Goal: Information Seeking & Learning: Learn about a topic

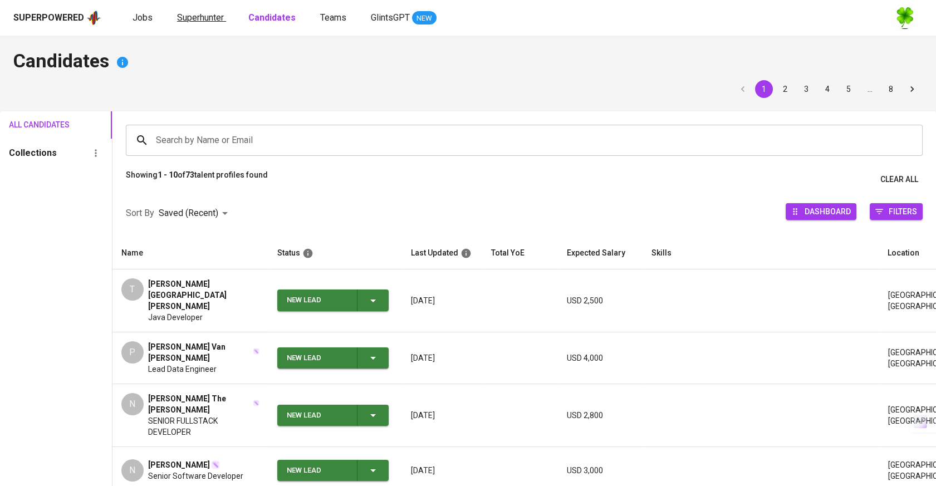
click at [197, 19] on span "Superhunter" at bounding box center [200, 17] width 47 height 11
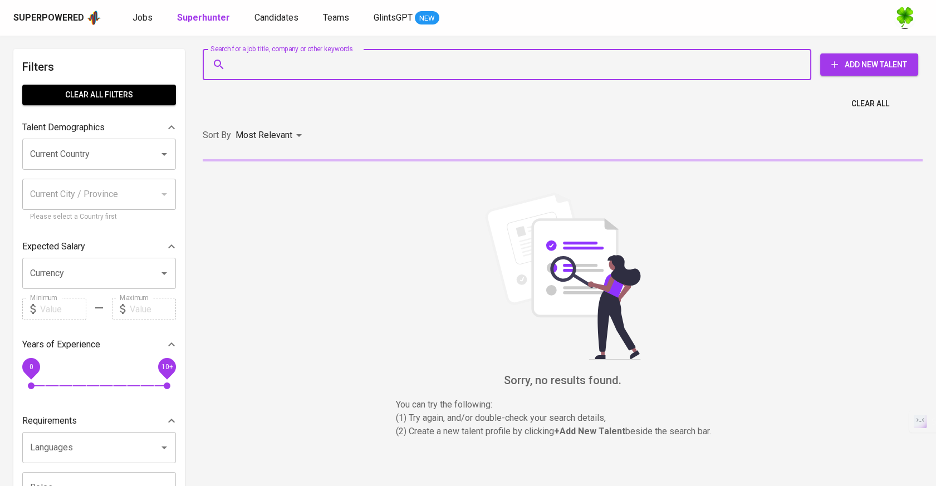
click at [264, 62] on input "Search for a job title, company or other keywords" at bounding box center [509, 64] width 559 height 21
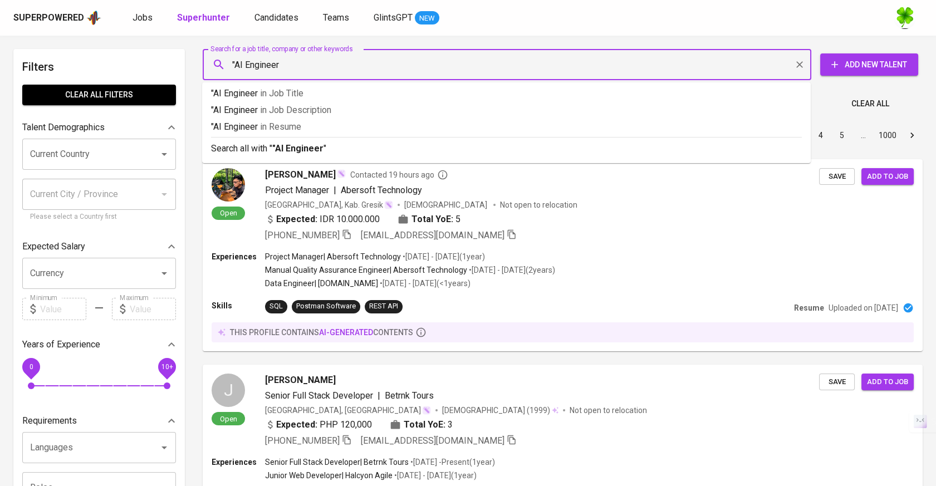
type input ""AI Engineer""
click at [337, 96] on p ""AI Engineer" in Job Title" at bounding box center [506, 93] width 591 height 13
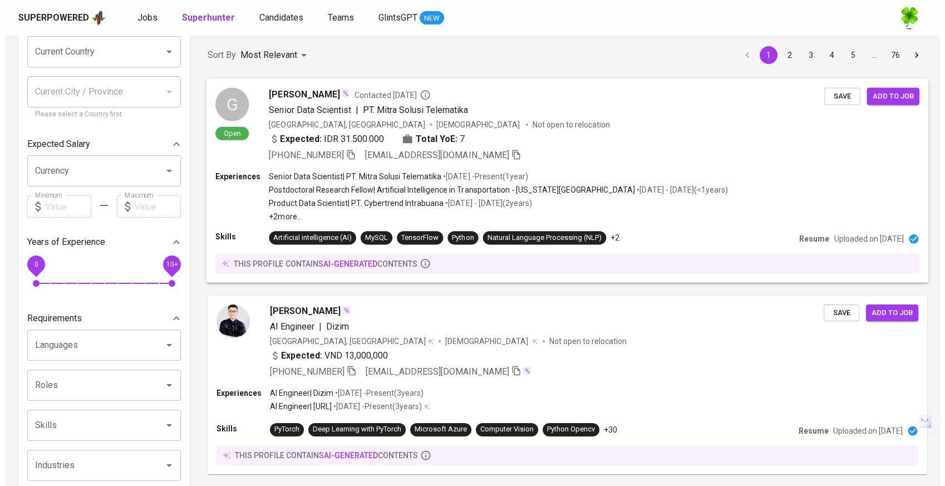
scroll to position [124, 0]
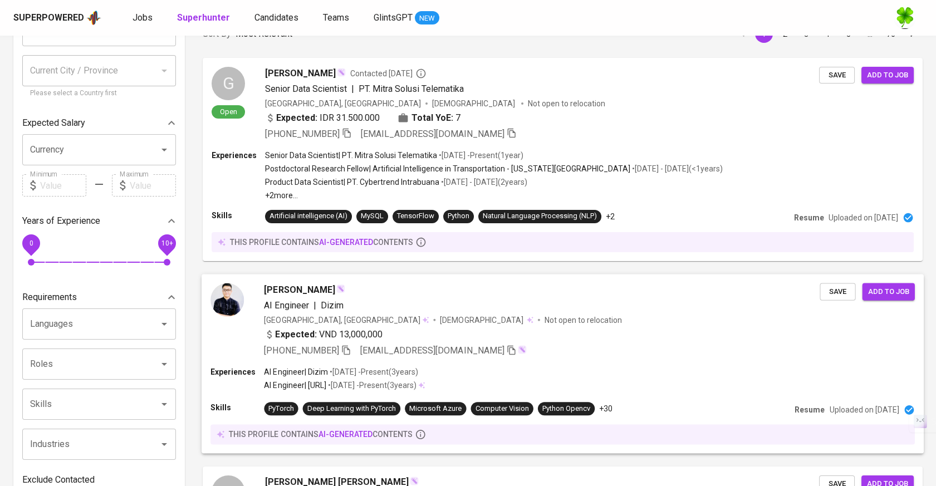
click at [501, 299] on div "AI Engineer | Dizim" at bounding box center [542, 304] width 556 height 13
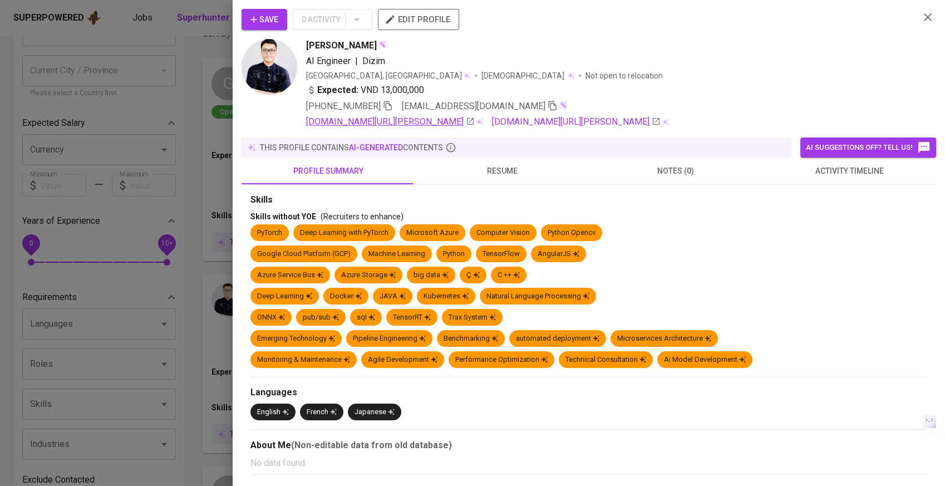
click at [462, 122] on link "linkedin.com/in/dat-tuan-tran-a89675224" at bounding box center [390, 121] width 169 height 13
click at [514, 175] on span "resume" at bounding box center [502, 171] width 160 height 14
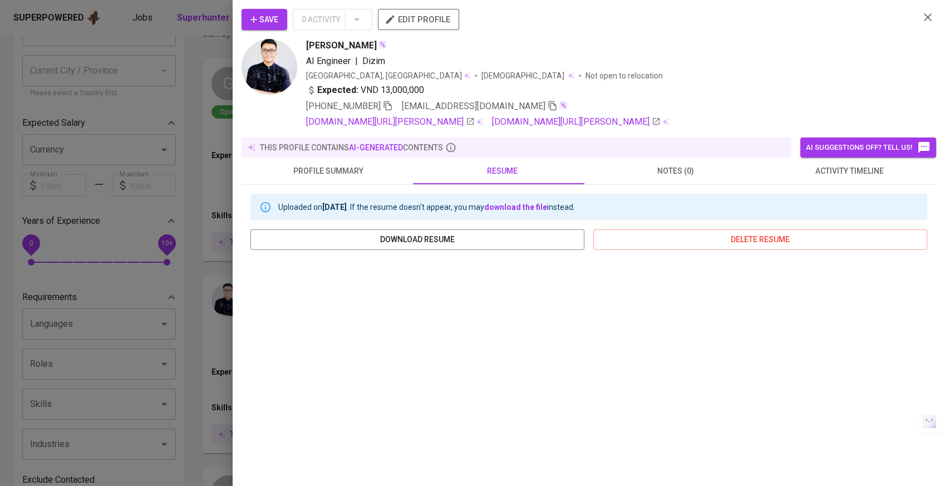
scroll to position [124, 0]
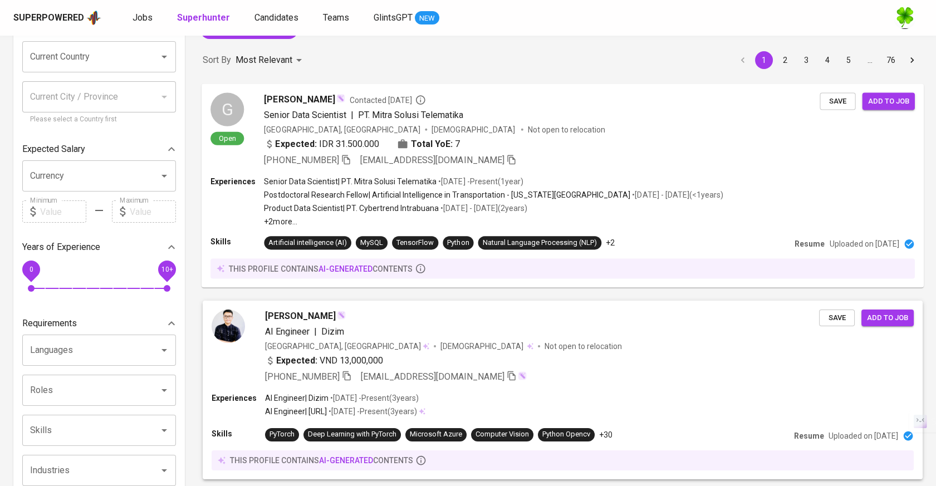
scroll to position [247, 0]
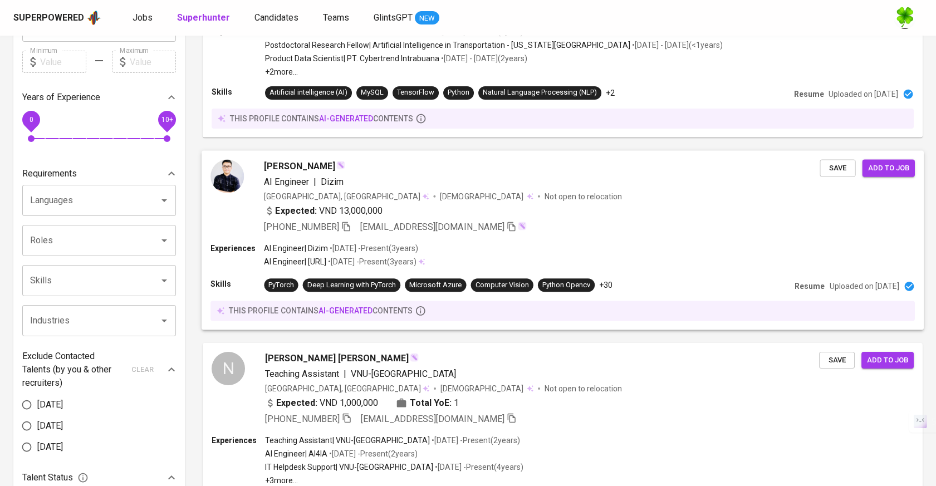
click at [282, 161] on span "[PERSON_NAME]" at bounding box center [299, 165] width 71 height 13
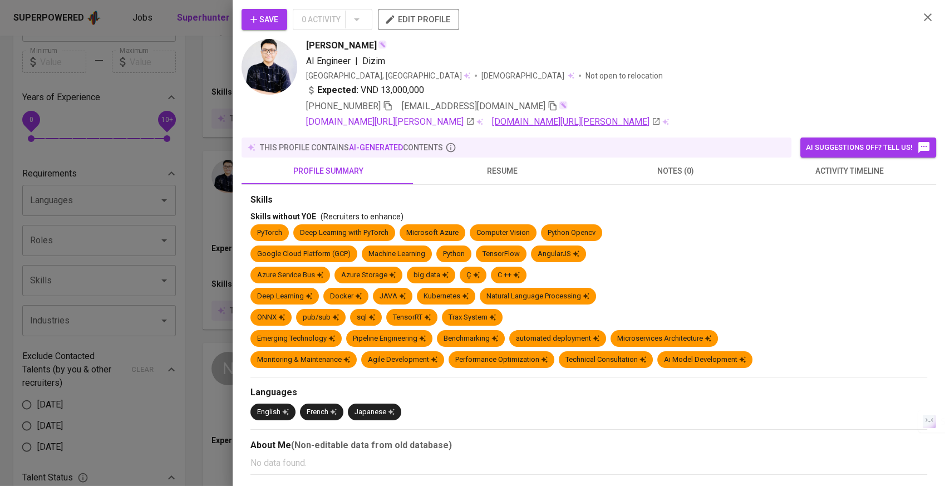
click at [551, 124] on link "[DOMAIN_NAME][URL][PERSON_NAME]" at bounding box center [576, 121] width 169 height 13
click at [172, 232] on div at bounding box center [472, 243] width 945 height 486
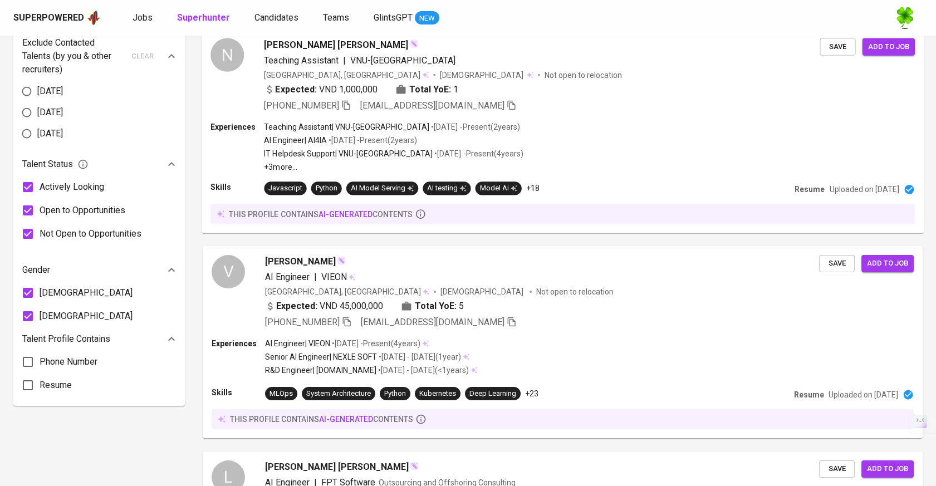
scroll to position [494, 0]
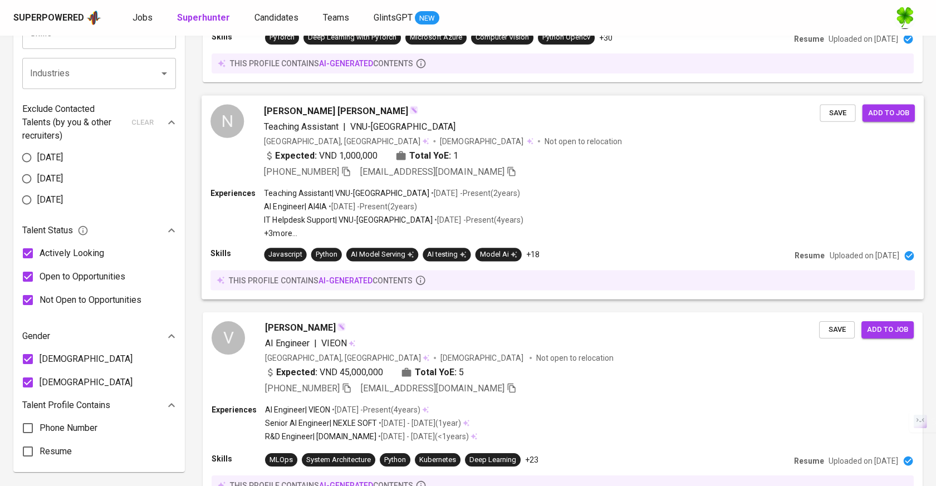
click at [562, 165] on div "[PHONE_NUMBER] [EMAIL_ADDRESS][DOMAIN_NAME]" at bounding box center [542, 171] width 556 height 13
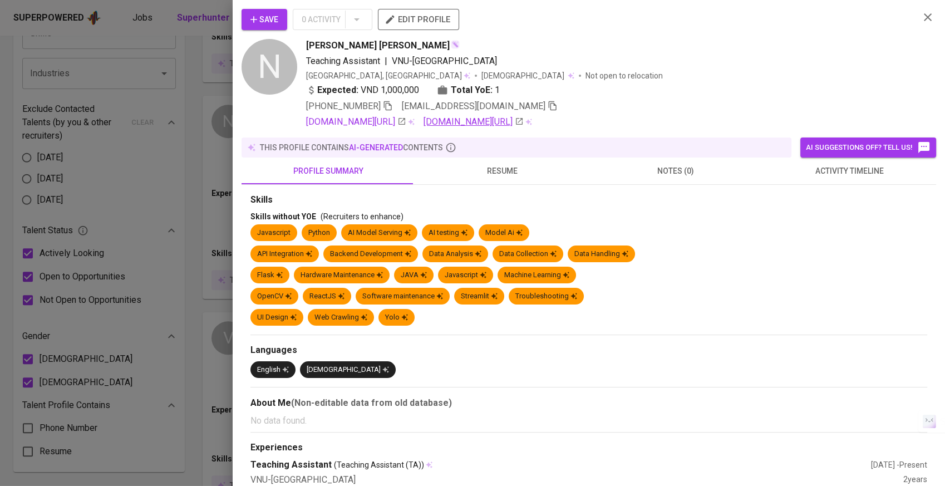
click at [498, 121] on link "[DOMAIN_NAME][URL]" at bounding box center [474, 121] width 100 height 13
click at [387, 122] on link "[DOMAIN_NAME][URL]" at bounding box center [356, 121] width 100 height 13
click at [159, 285] on div at bounding box center [472, 243] width 945 height 486
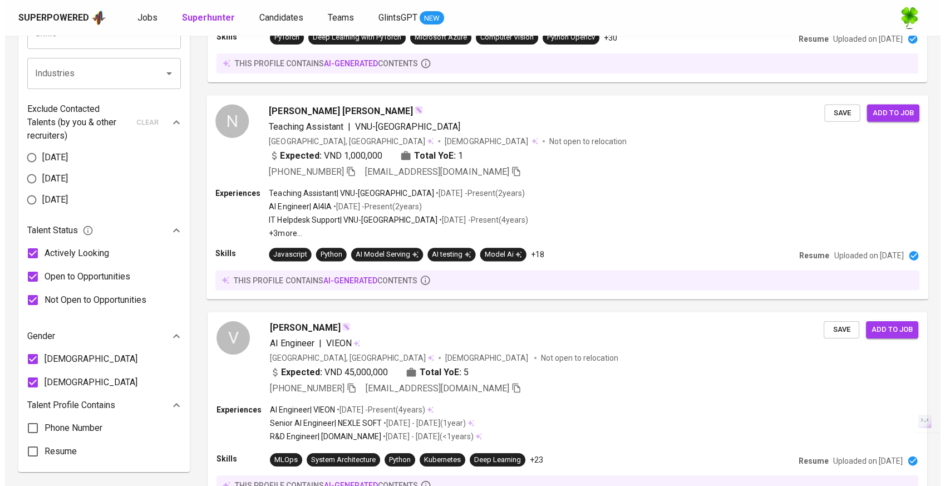
scroll to position [618, 0]
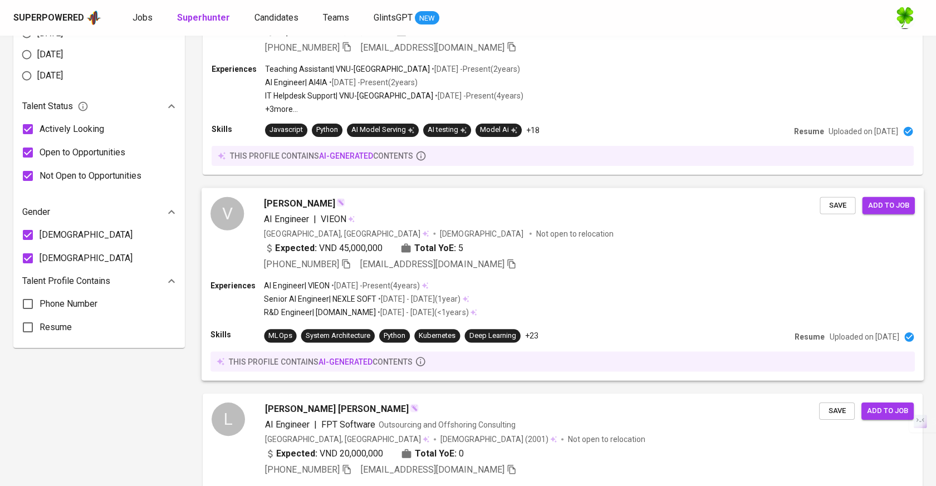
click at [539, 223] on div "AI Engineer | VIEON" at bounding box center [542, 218] width 556 height 13
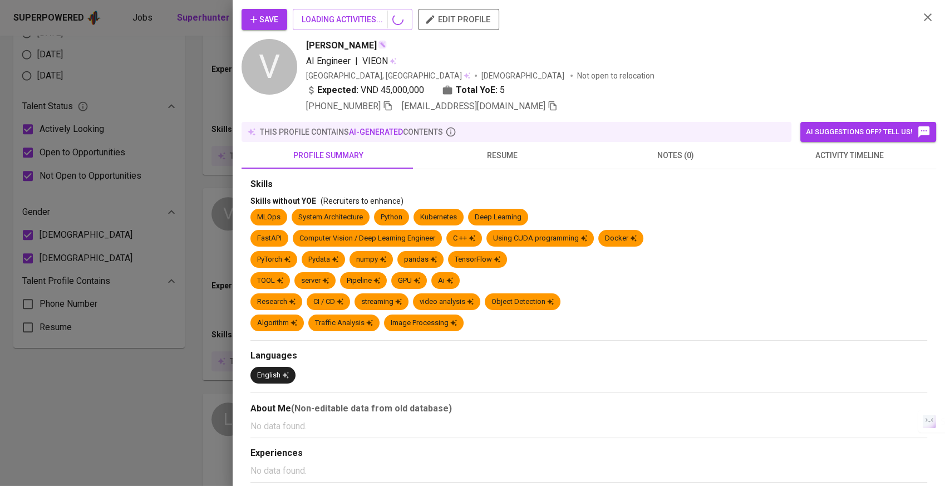
click at [521, 164] on button "resume" at bounding box center [502, 155] width 174 height 27
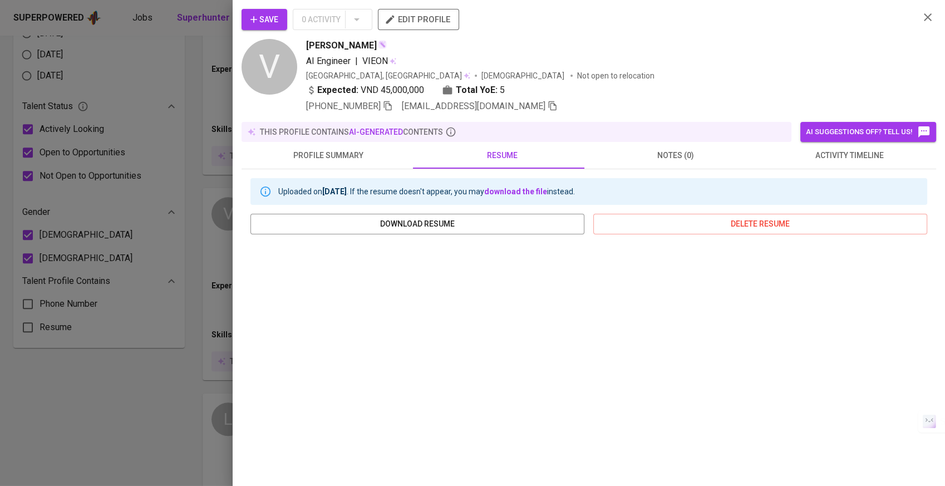
click at [848, 155] on span "activity timeline" at bounding box center [849, 156] width 160 height 14
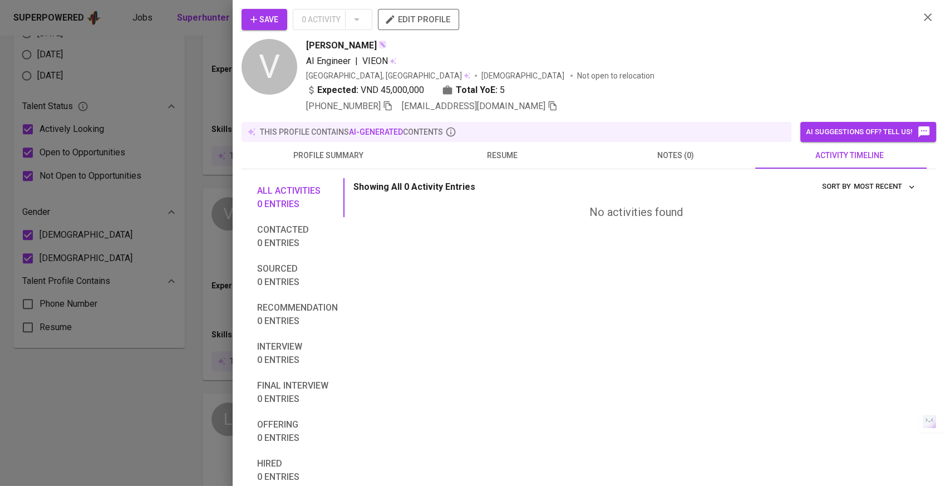
click at [527, 158] on span "resume" at bounding box center [502, 156] width 160 height 14
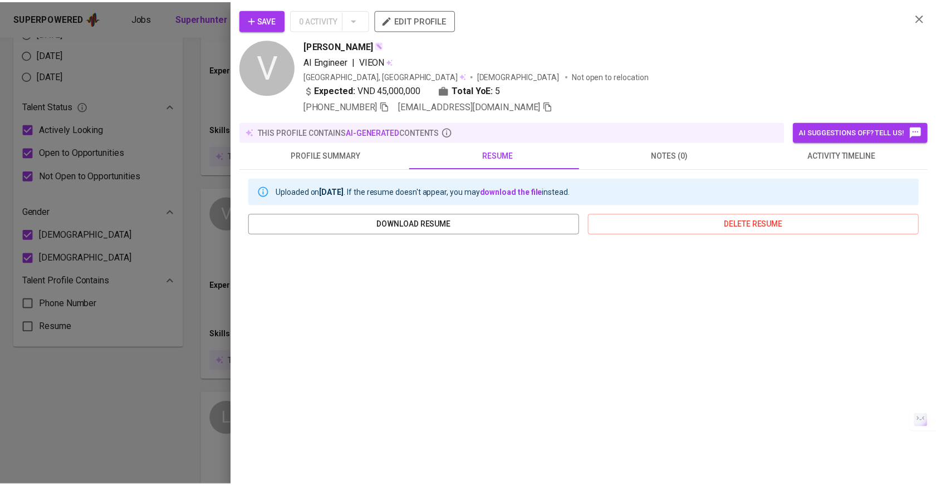
scroll to position [62, 0]
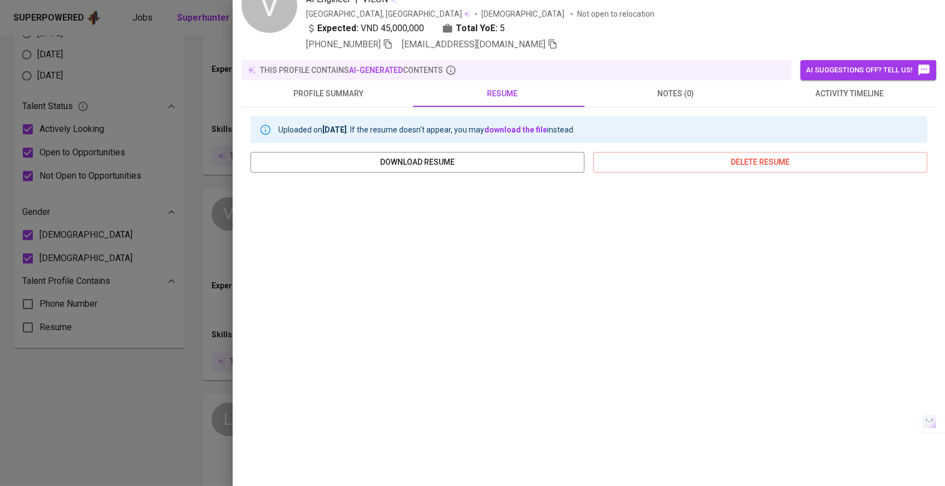
click at [185, 353] on div at bounding box center [472, 243] width 945 height 486
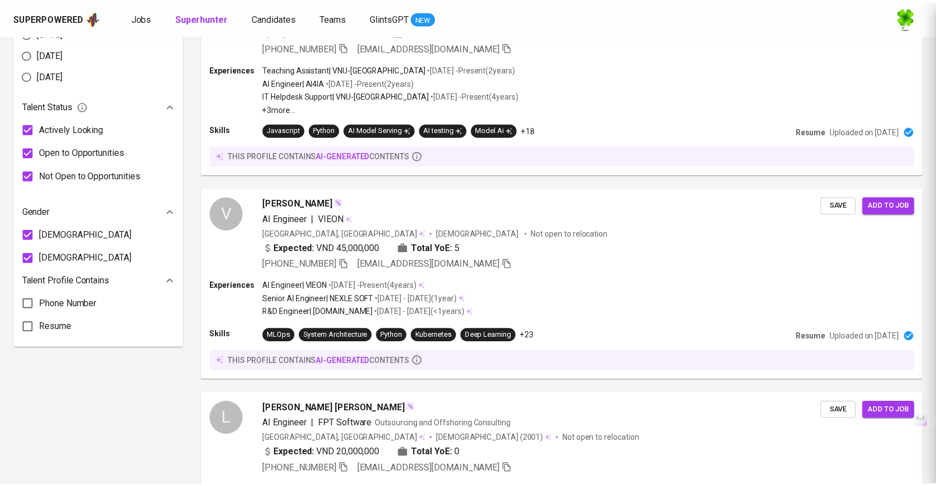
scroll to position [0, 0]
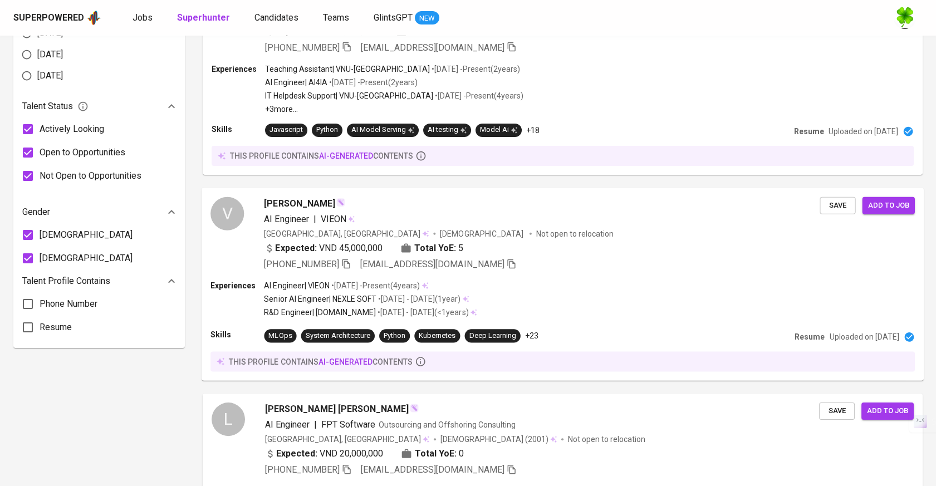
click at [536, 234] on p "Not open to relocation" at bounding box center [574, 233] width 77 height 11
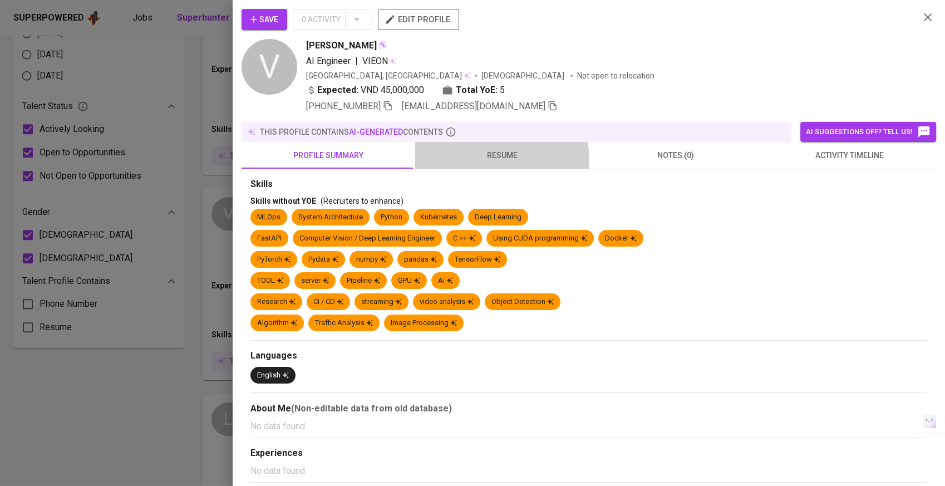
click at [476, 165] on button "resume" at bounding box center [502, 155] width 174 height 27
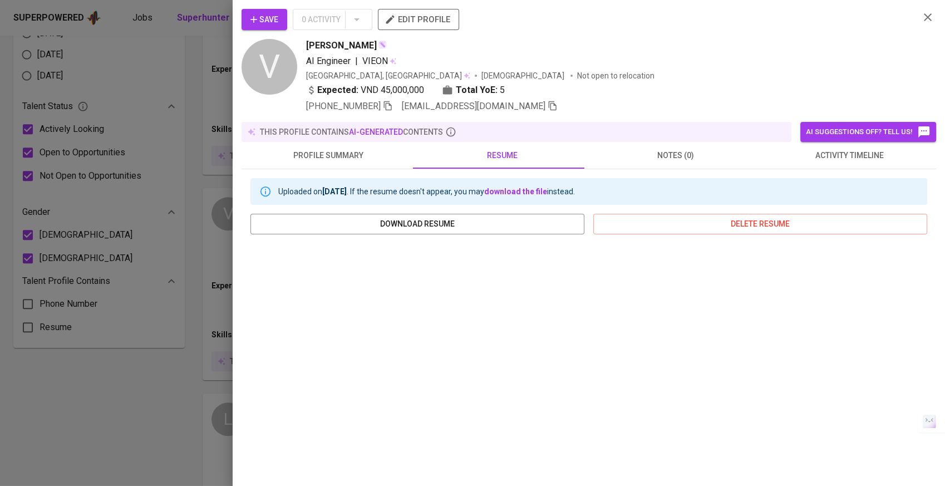
click at [140, 317] on div at bounding box center [472, 243] width 945 height 486
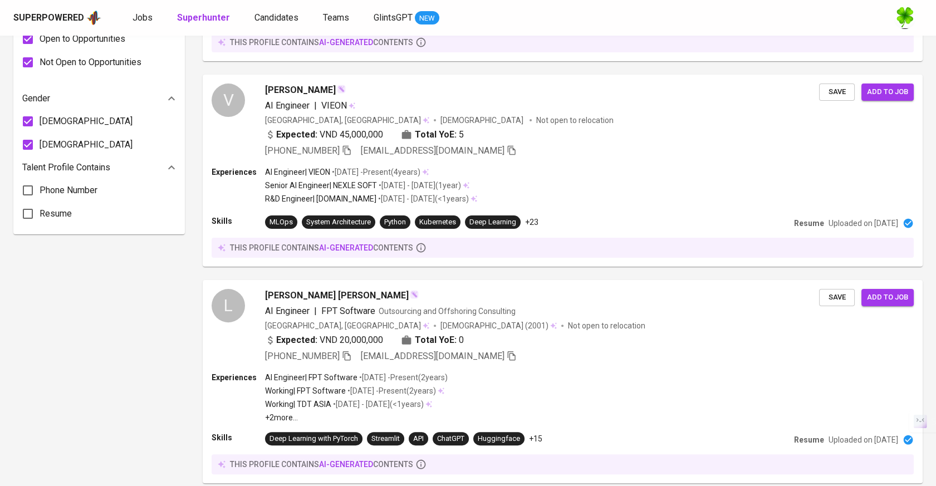
scroll to position [804, 0]
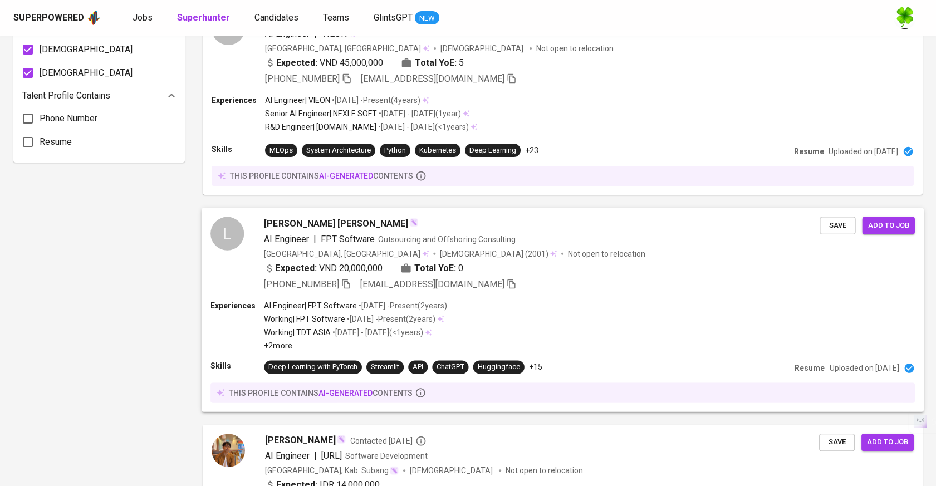
click at [539, 257] on div "[GEOGRAPHIC_DATA], [GEOGRAPHIC_DATA] [DEMOGRAPHIC_DATA] (2001) Not open to relo…" at bounding box center [542, 253] width 556 height 11
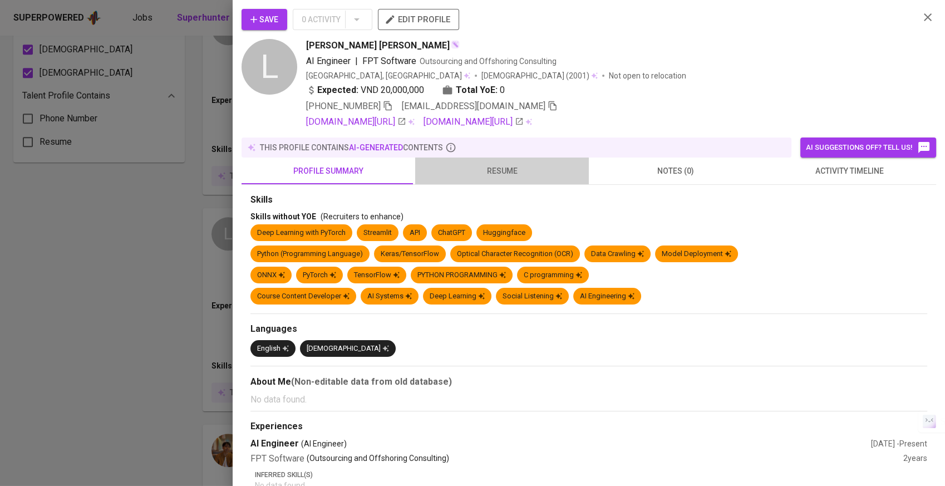
click at [517, 176] on span "resume" at bounding box center [502, 171] width 160 height 14
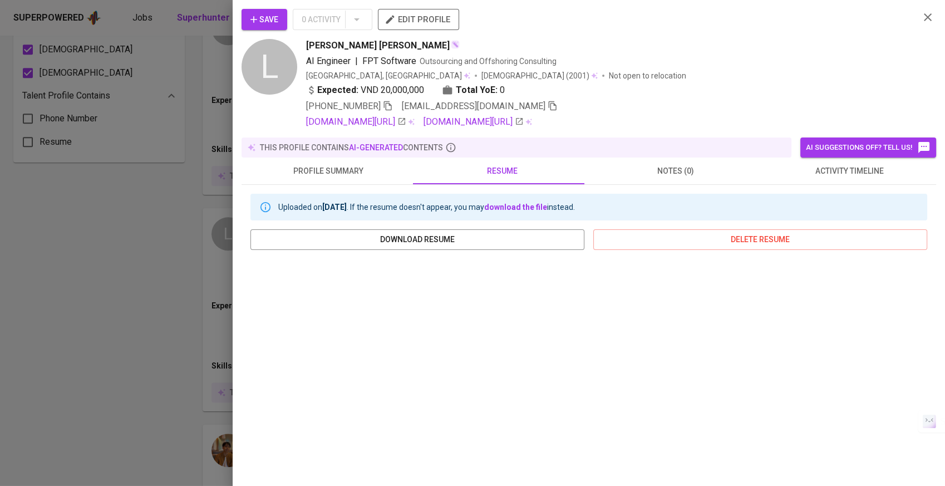
click at [143, 247] on div at bounding box center [472, 243] width 945 height 486
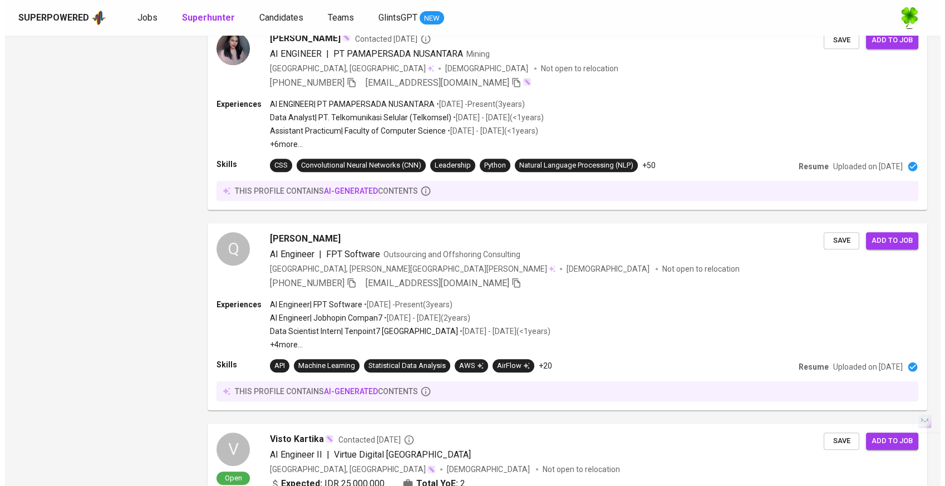
scroll to position [1484, 0]
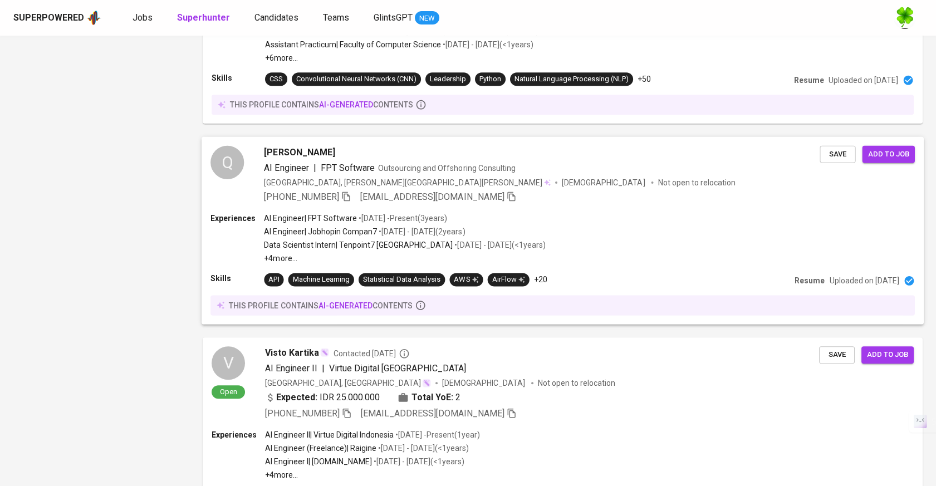
click at [574, 213] on div "Q [PERSON_NAME] AI Engineer | FPT Software Outsourcing and Offshoring Consultin…" at bounding box center [563, 175] width 722 height 76
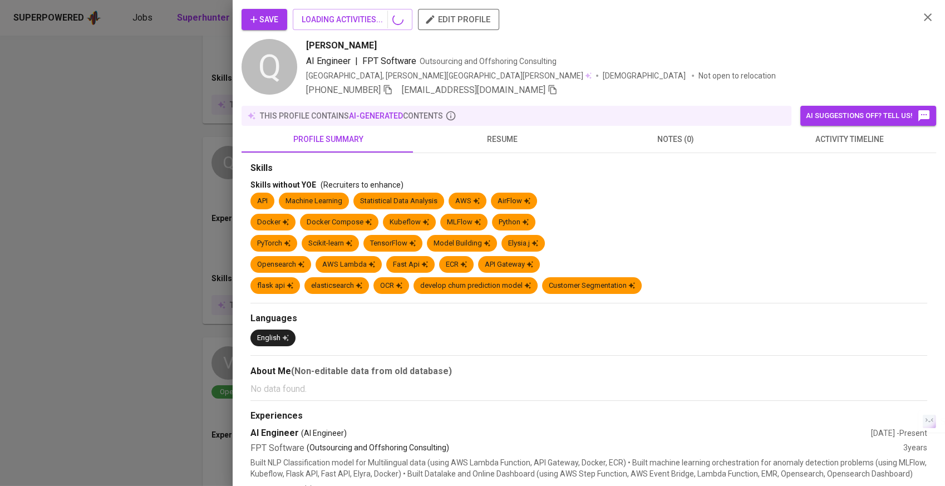
click at [500, 149] on button "resume" at bounding box center [502, 139] width 174 height 27
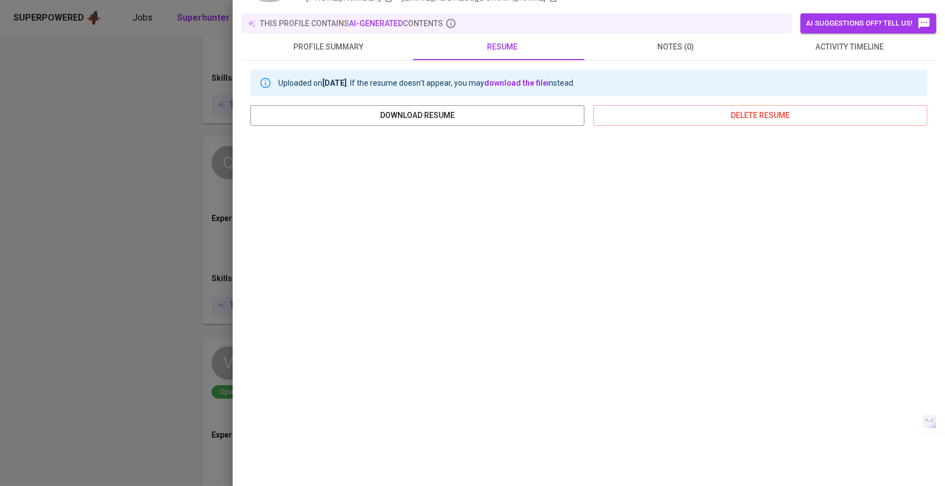
scroll to position [0, 0]
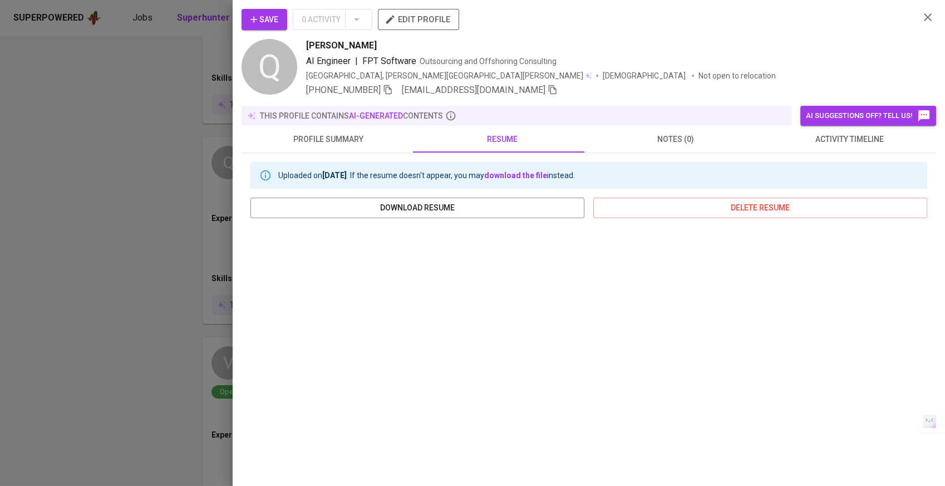
click at [806, 139] on span "activity timeline" at bounding box center [849, 139] width 160 height 14
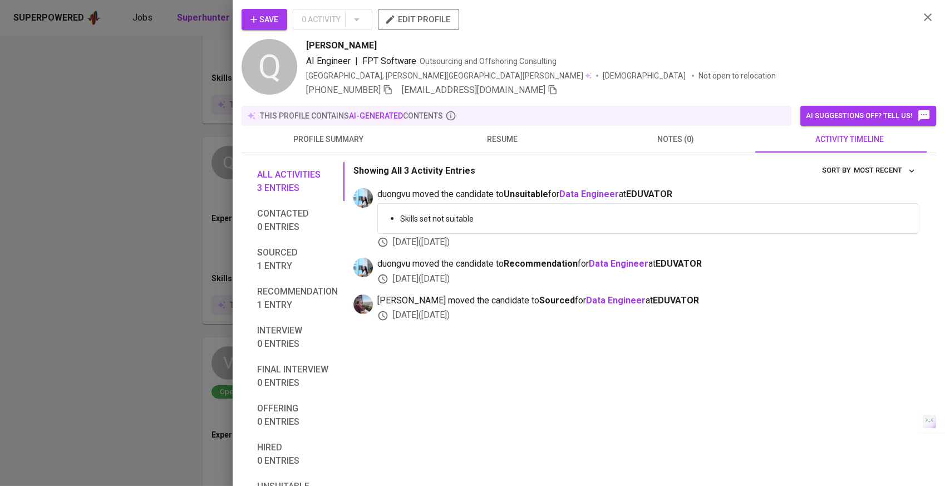
click at [561, 141] on span "resume" at bounding box center [502, 139] width 160 height 14
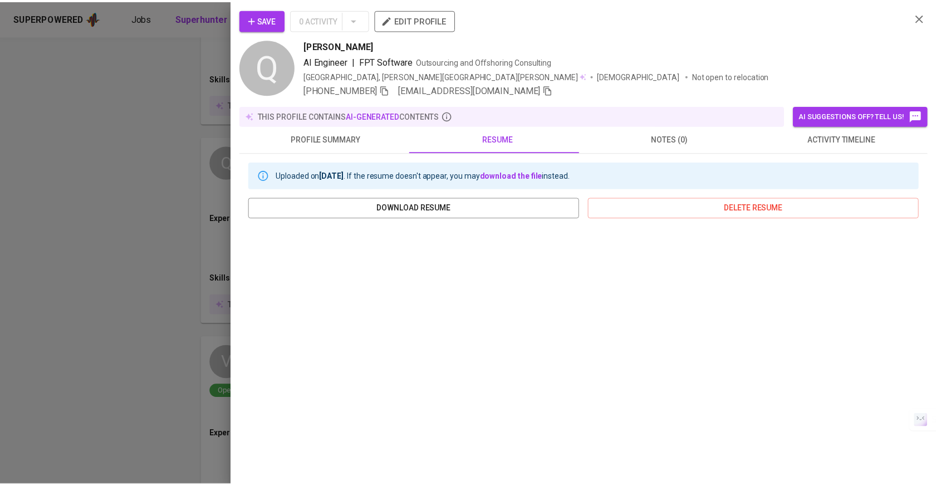
scroll to position [92, 0]
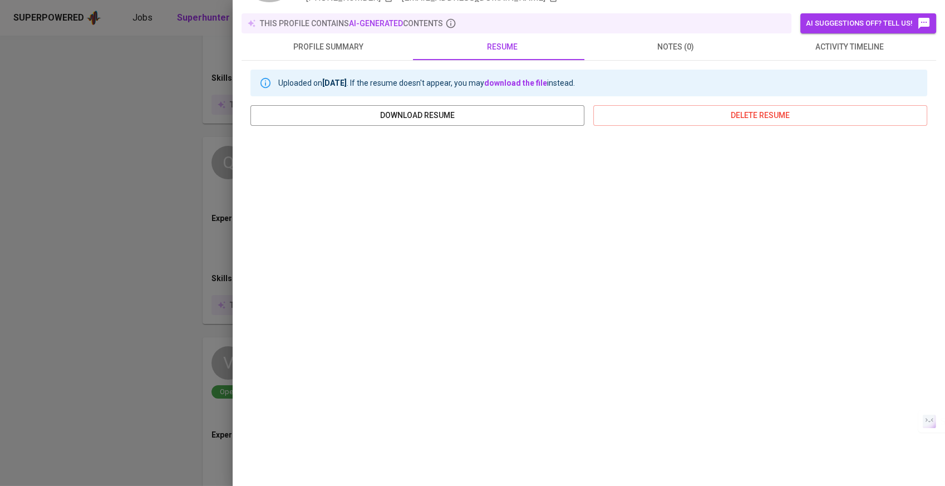
click at [170, 278] on div at bounding box center [472, 243] width 945 height 486
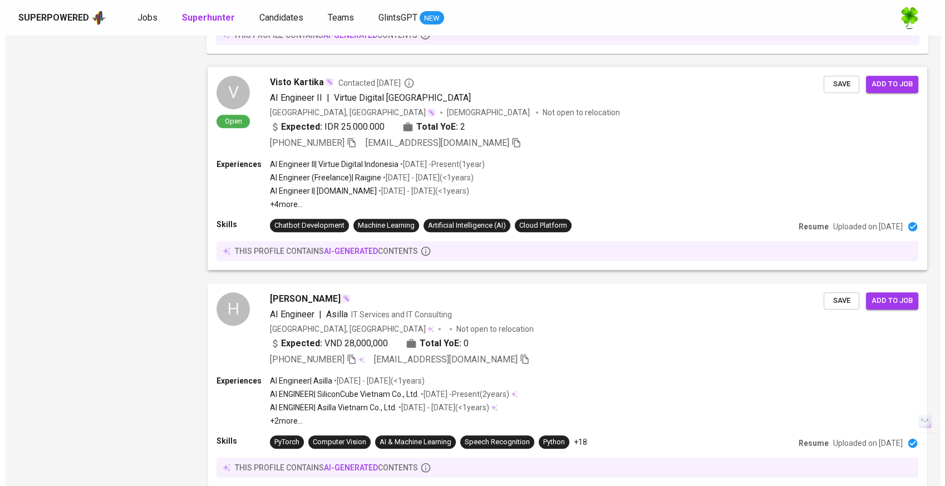
scroll to position [1843, 0]
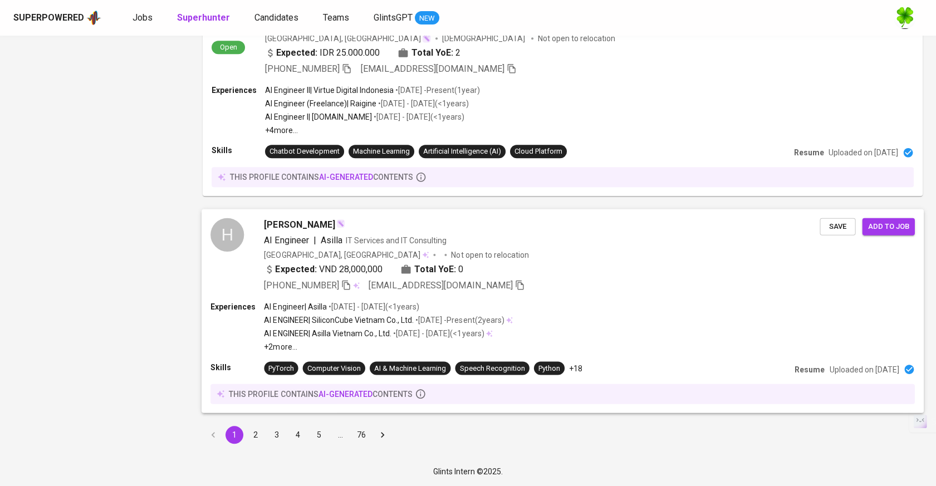
click at [551, 267] on div "Expected: VND 28,000,000 Total YoE: 0" at bounding box center [542, 271] width 556 height 16
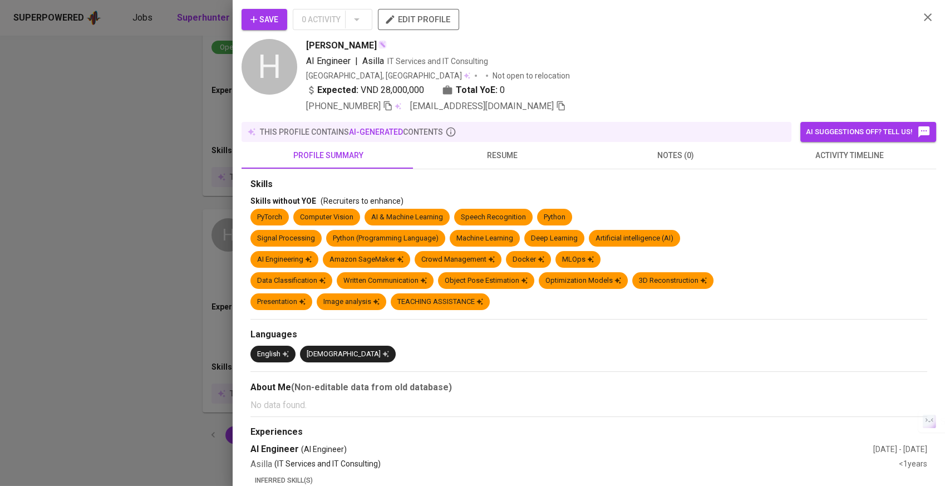
click at [503, 154] on span "resume" at bounding box center [502, 156] width 160 height 14
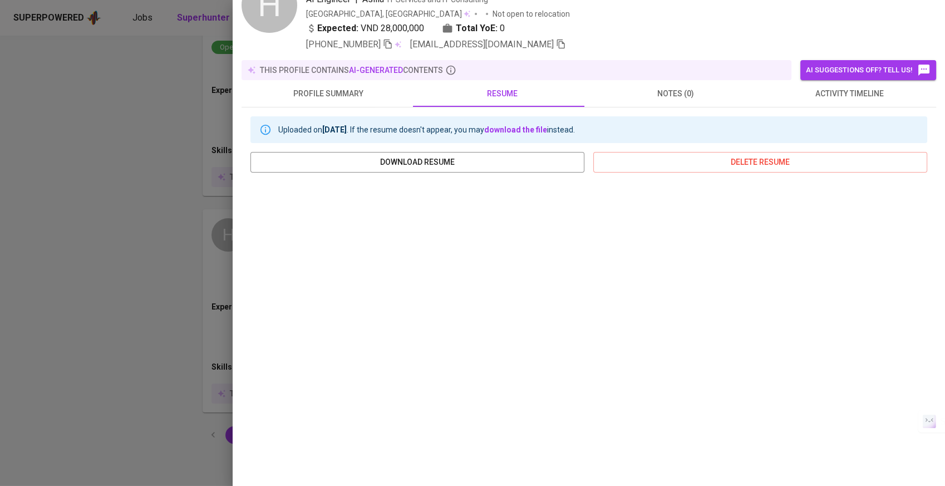
scroll to position [109, 0]
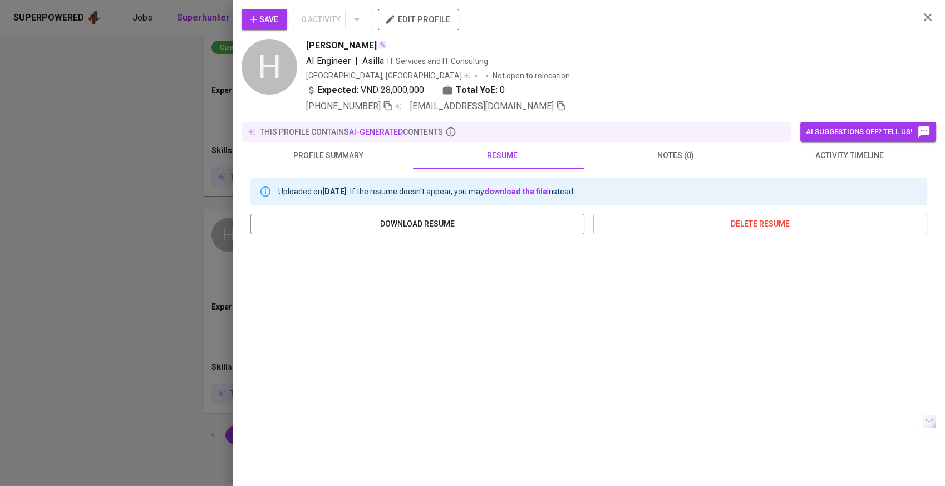
scroll to position [109, 0]
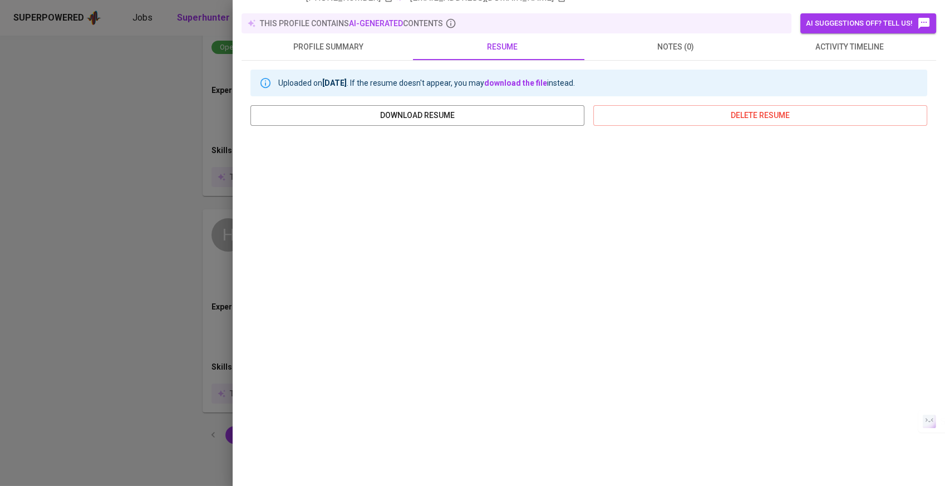
click at [813, 47] on span "activity timeline" at bounding box center [849, 47] width 160 height 14
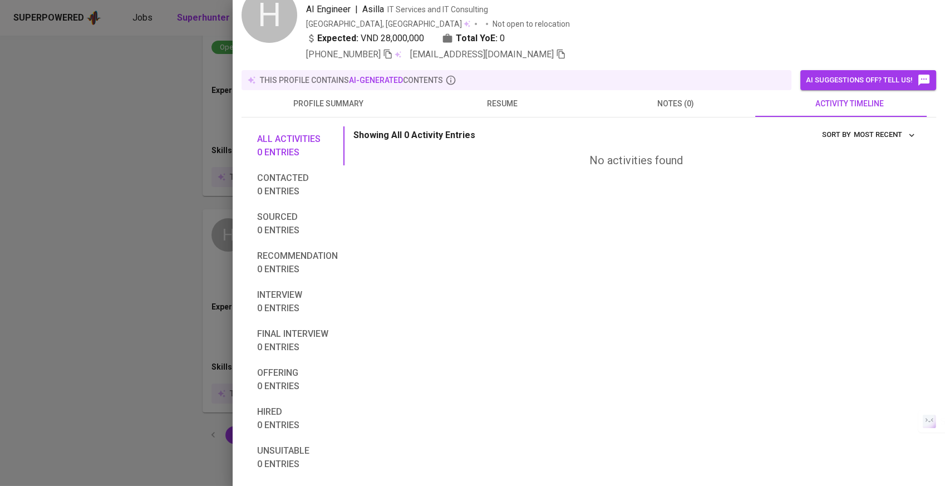
scroll to position [52, 0]
click at [485, 101] on span "resume" at bounding box center [502, 104] width 160 height 14
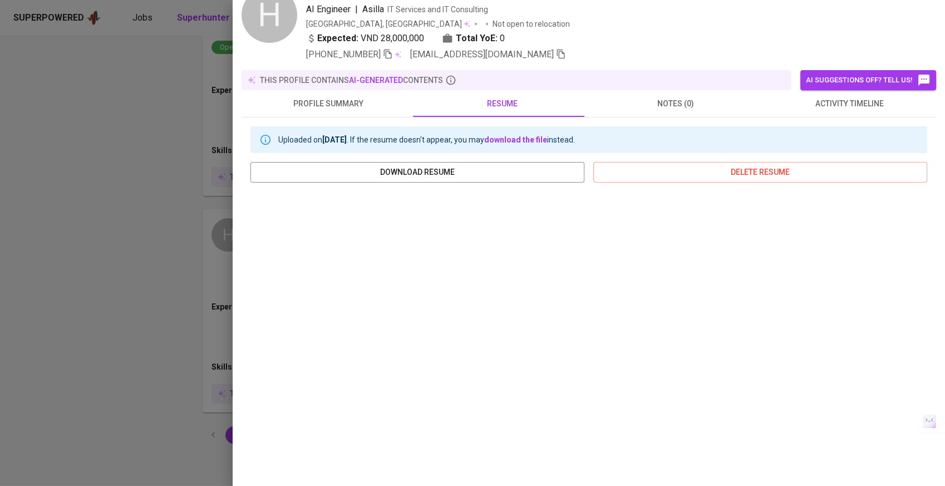
drag, startPoint x: 161, startPoint y: 277, endPoint x: 249, endPoint y: 246, distance: 93.3
click at [161, 277] on div at bounding box center [472, 243] width 945 height 486
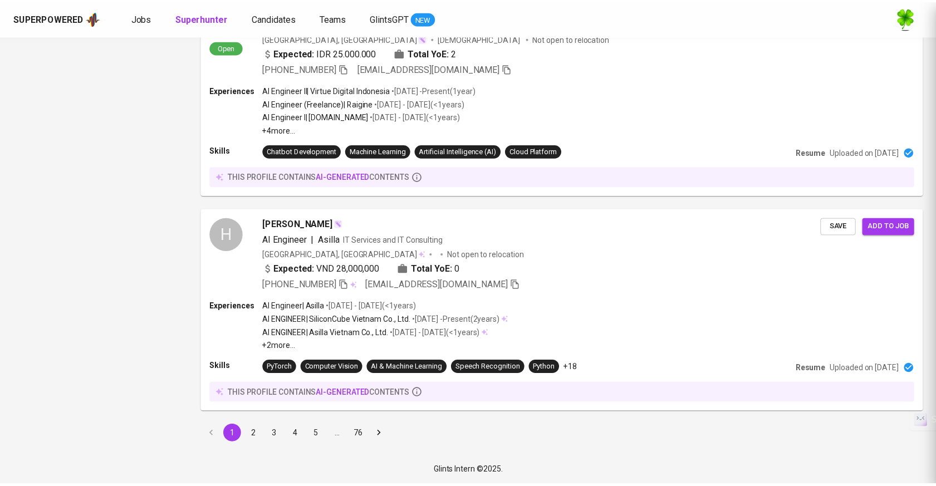
scroll to position [0, 0]
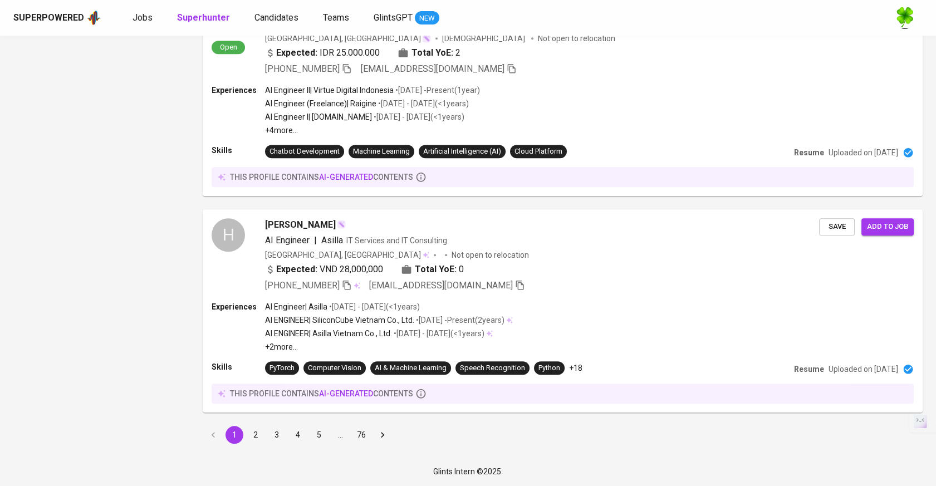
drag, startPoint x: 260, startPoint y: 446, endPoint x: 508, endPoint y: 242, distance: 321.1
click at [259, 444] on button "2" at bounding box center [256, 435] width 18 height 18
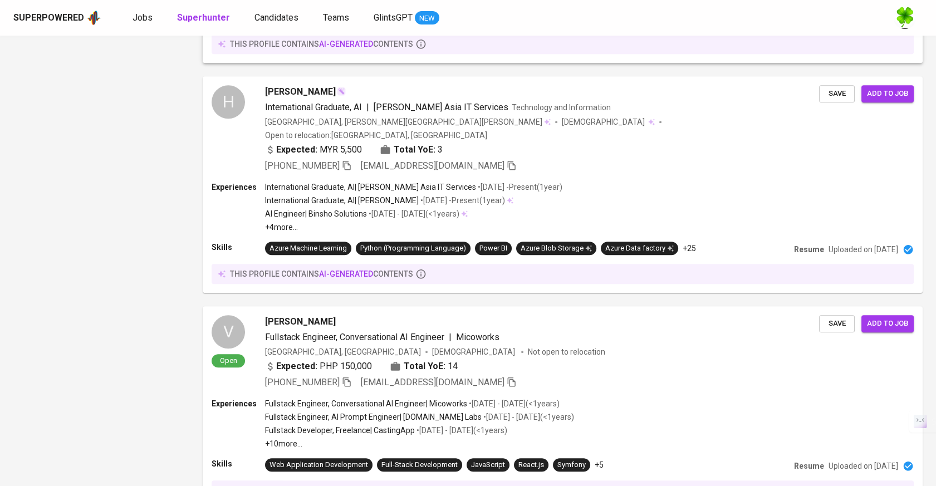
scroll to position [1872, 0]
